Goal: Browse casually: Explore the website without a specific task or goal

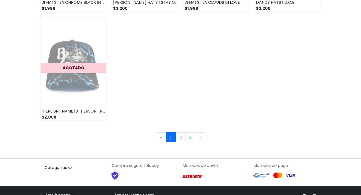
scroll to position [747, 0]
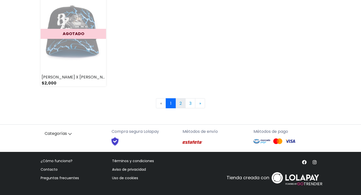
click at [182, 102] on link "2" at bounding box center [181, 103] width 10 height 10
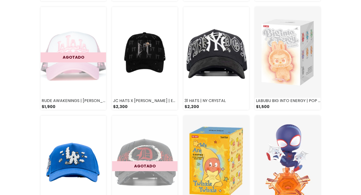
scroll to position [192, 0]
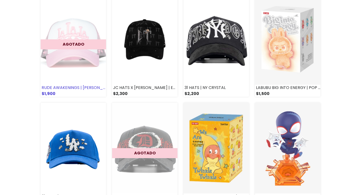
click at [95, 64] on img at bounding box center [73, 39] width 65 height 91
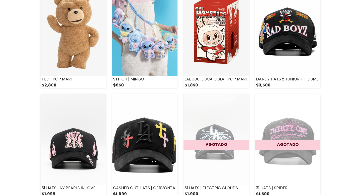
scroll to position [415, 0]
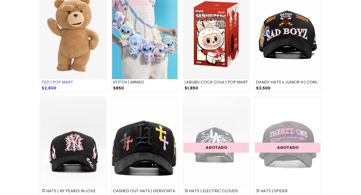
click at [60, 35] on img at bounding box center [73, 33] width 65 height 91
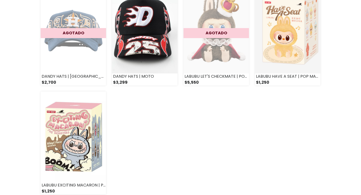
scroll to position [672, 0]
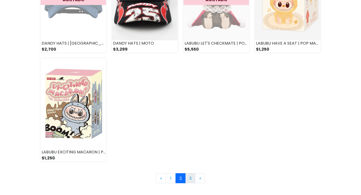
click at [190, 176] on link "3" at bounding box center [190, 178] width 10 height 10
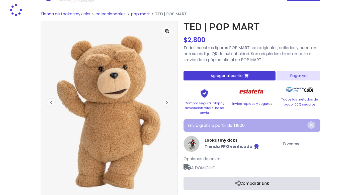
scroll to position [18, 0]
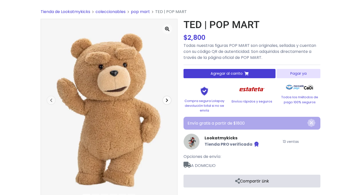
click at [164, 99] on span "button" at bounding box center [167, 100] width 8 height 8
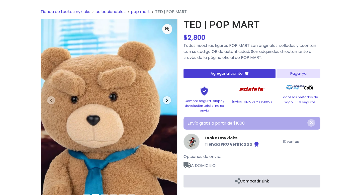
click at [164, 99] on span "button" at bounding box center [167, 100] width 8 height 8
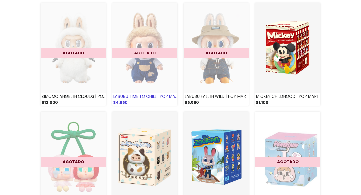
scroll to position [178, 0]
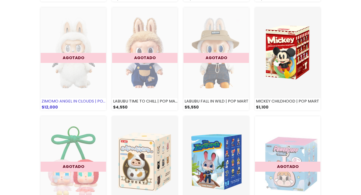
click at [87, 74] on img at bounding box center [73, 53] width 65 height 91
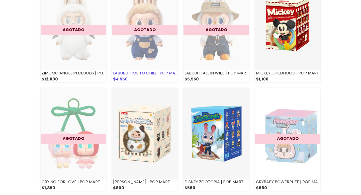
scroll to position [450, 0]
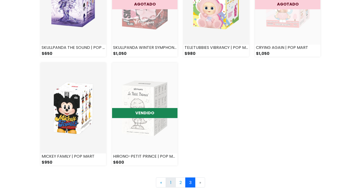
click at [169, 183] on link "1" at bounding box center [171, 183] width 10 height 10
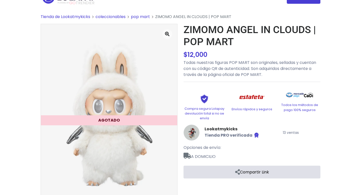
scroll to position [26, 0]
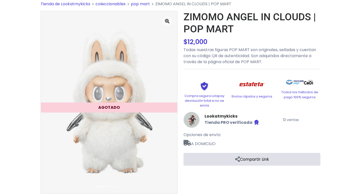
click at [172, 103] on div "AGOTADO" at bounding box center [109, 108] width 136 height 10
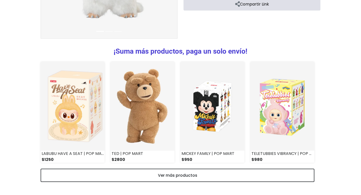
scroll to position [0, 0]
